Goal: Navigation & Orientation: Go to known website

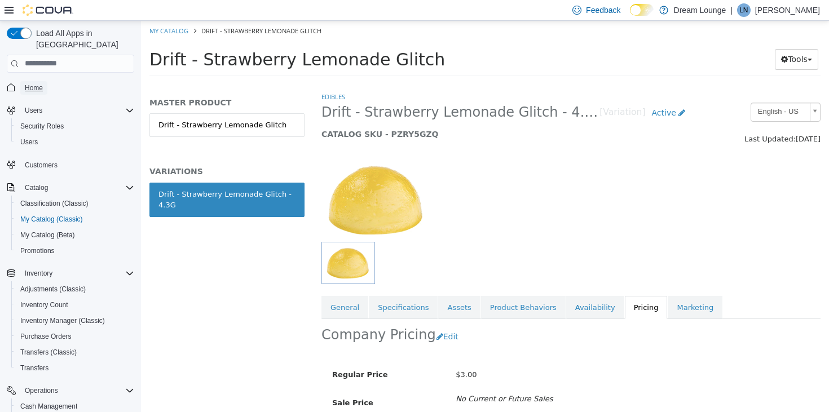
click at [36, 84] on span "Home" at bounding box center [34, 88] width 18 height 9
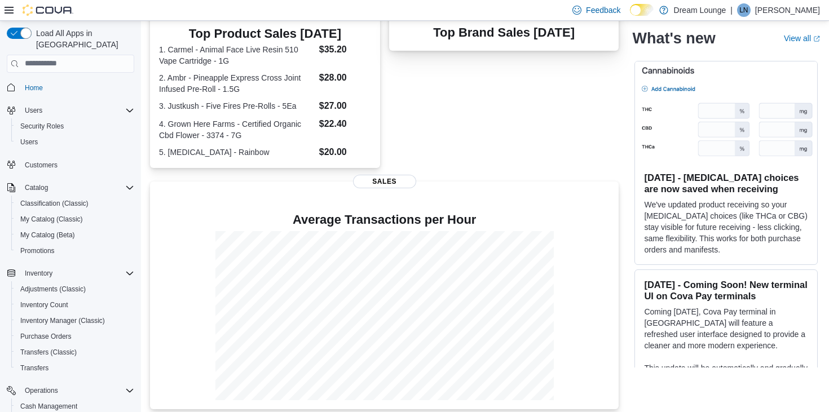
scroll to position [254, 0]
